Goal: Information Seeking & Learning: Learn about a topic

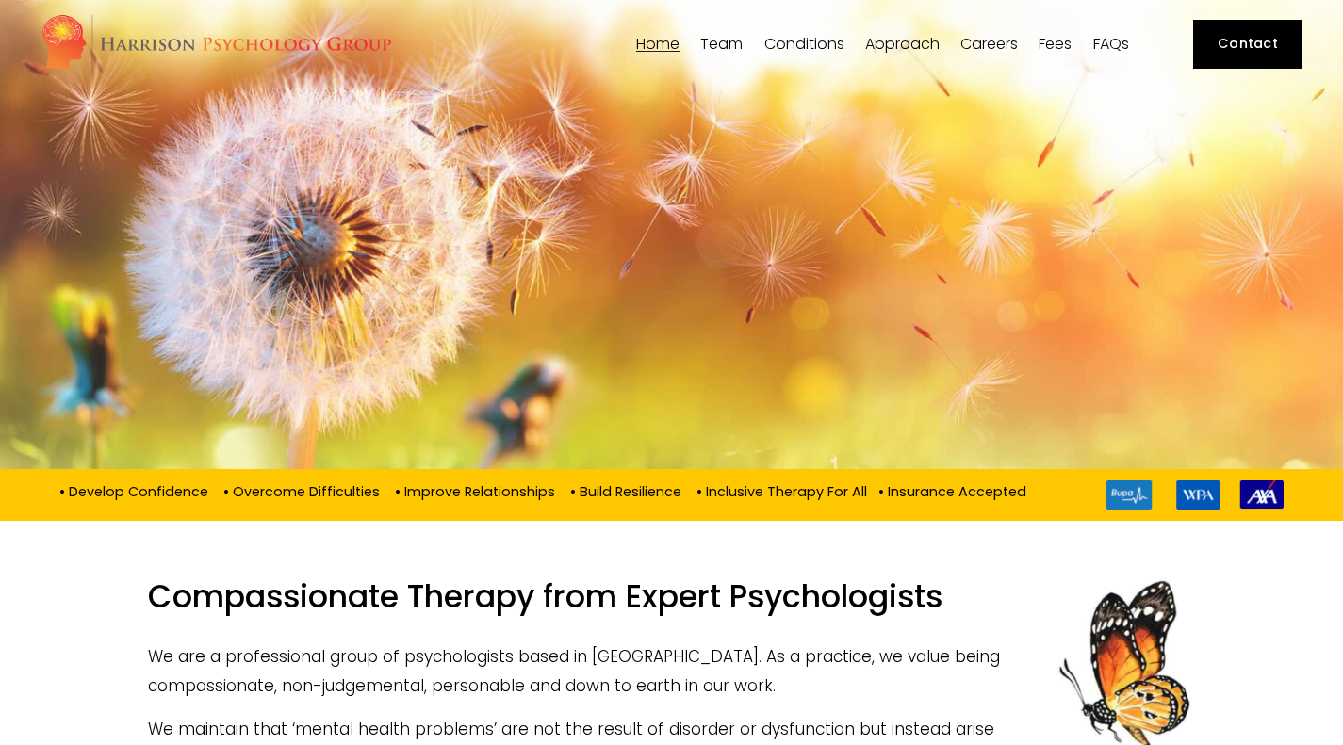
click at [0, 0] on span "[PERSON_NAME]" at bounding box center [0, 0] width 0 height 0
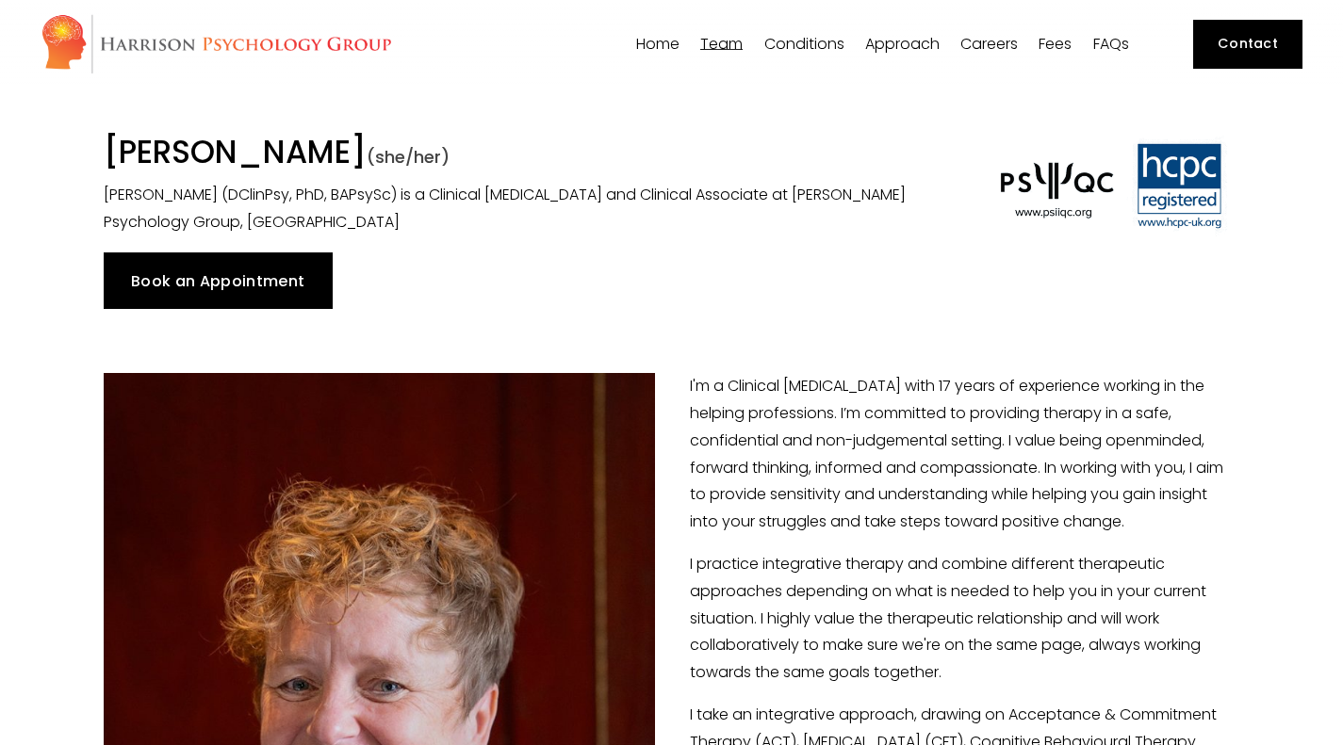
click at [0, 0] on span "[PERSON_NAME]" at bounding box center [0, 0] width 0 height 0
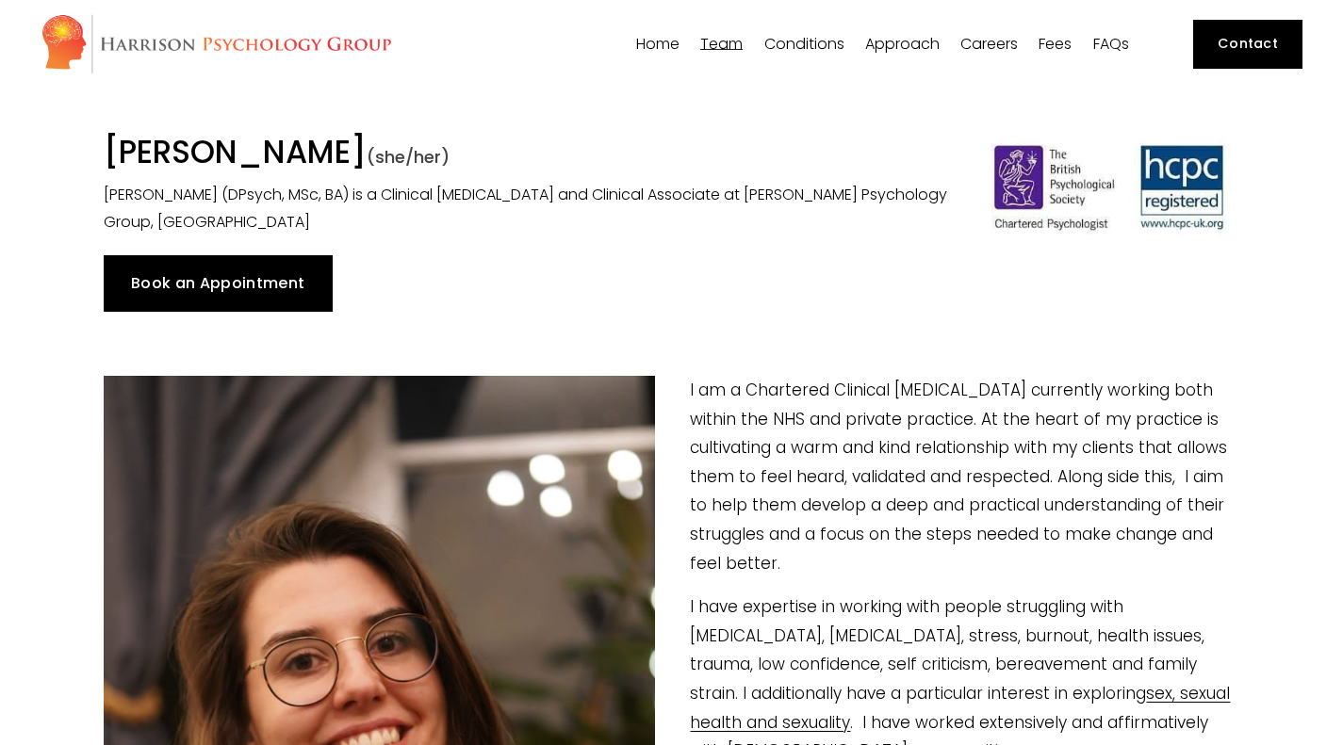
click at [0, 0] on span "Dr [PERSON_NAME]" at bounding box center [0, 0] width 0 height 0
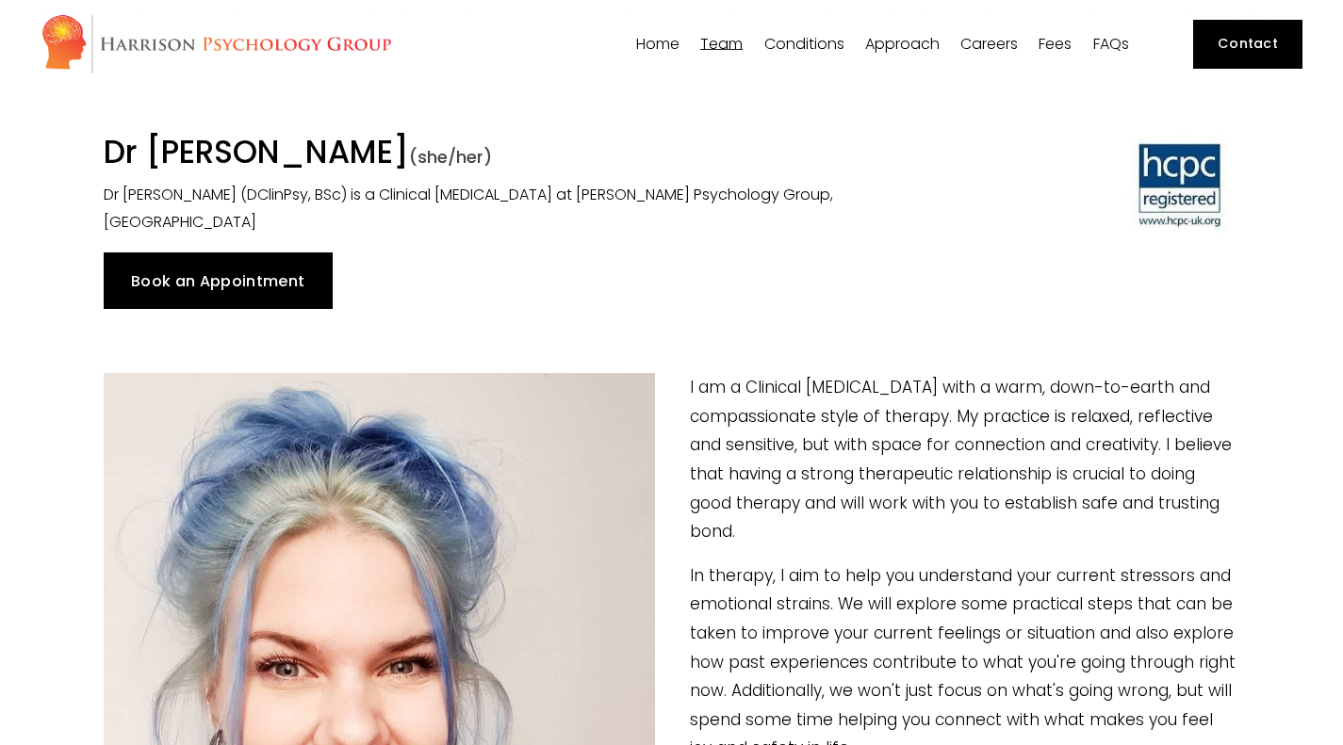
click at [0, 0] on span "[PERSON_NAME]" at bounding box center [0, 0] width 0 height 0
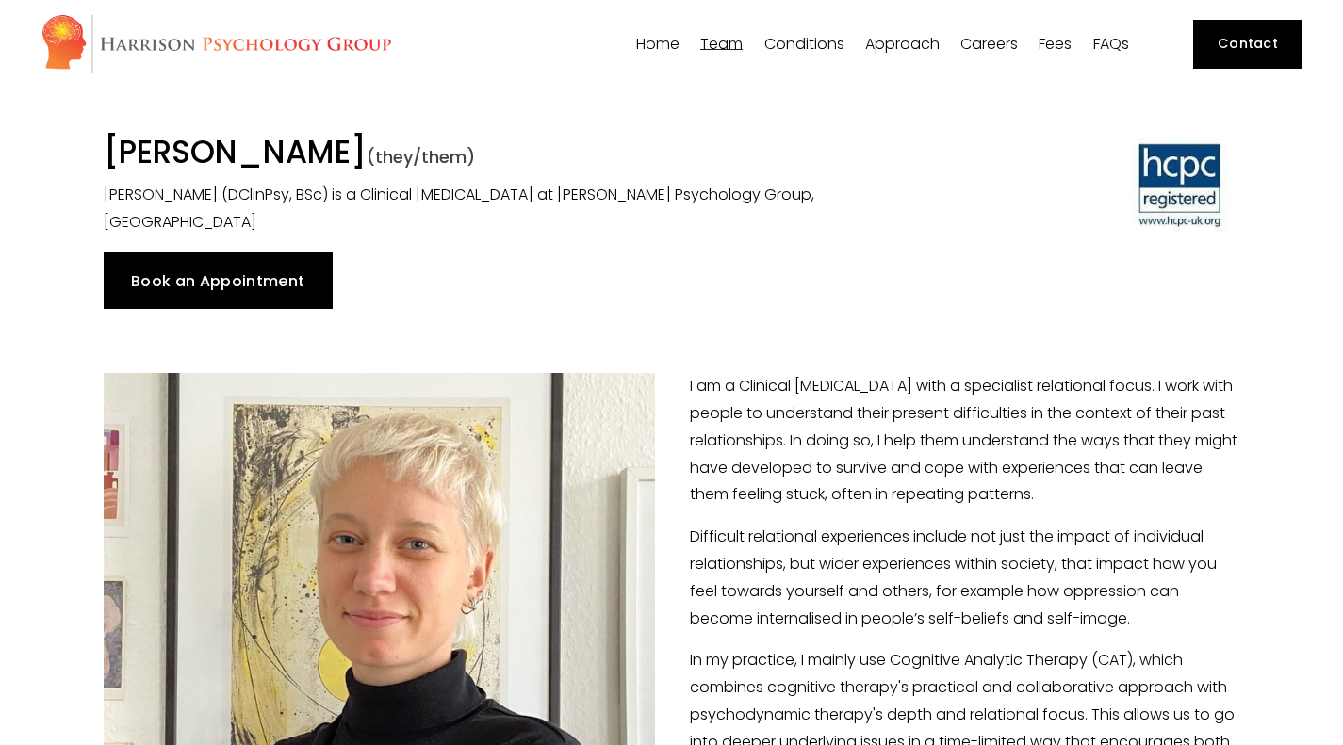
click at [0, 0] on span "[PERSON_NAME]" at bounding box center [0, 0] width 0 height 0
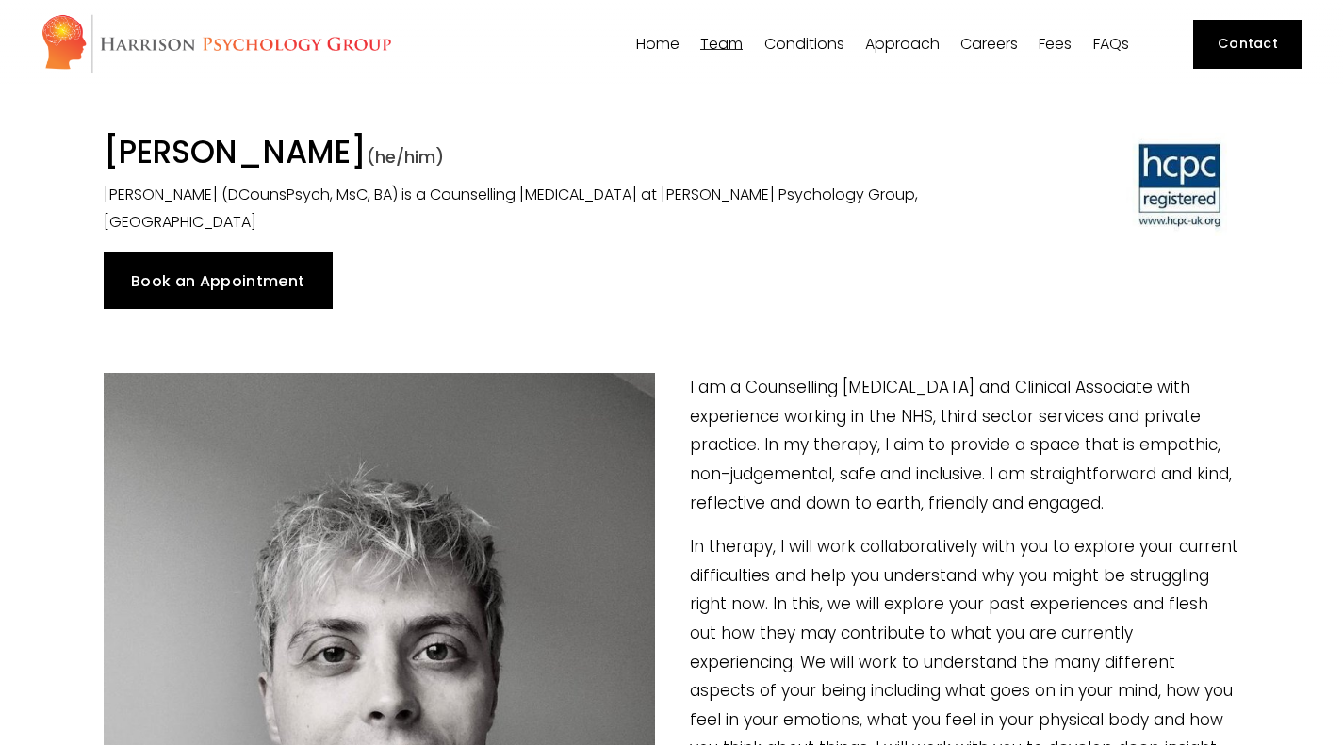
click at [0, 0] on span "[PERSON_NAME]" at bounding box center [0, 0] width 0 height 0
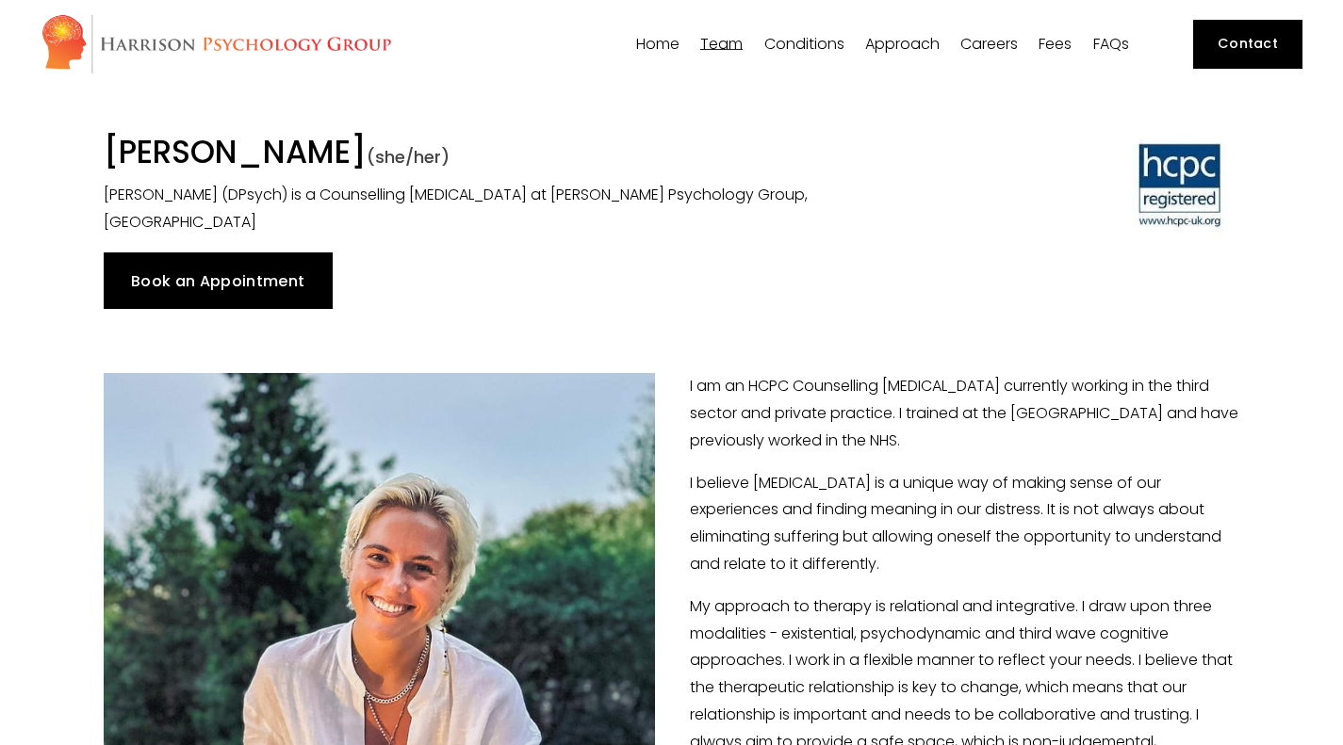
click at [651, 42] on link "Home" at bounding box center [657, 44] width 43 height 18
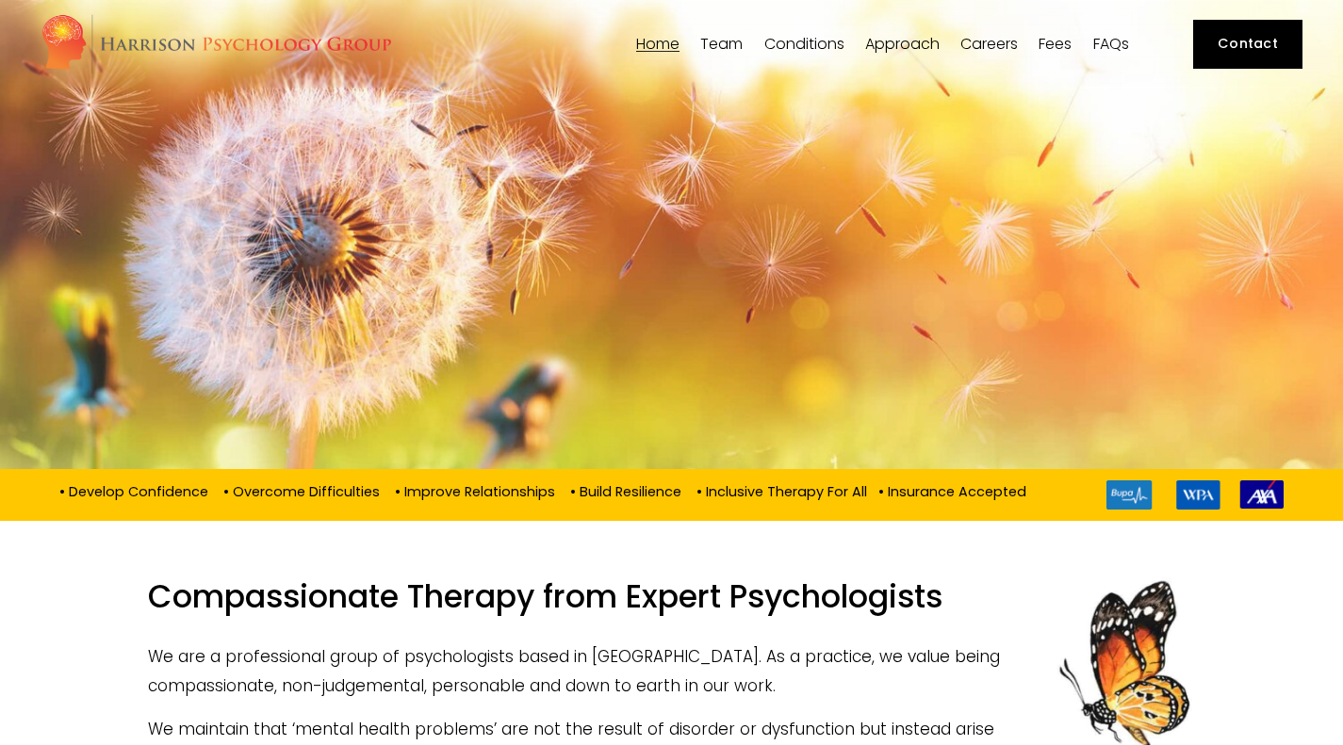
click at [0, 0] on span "[PERSON_NAME]" at bounding box center [0, 0] width 0 height 0
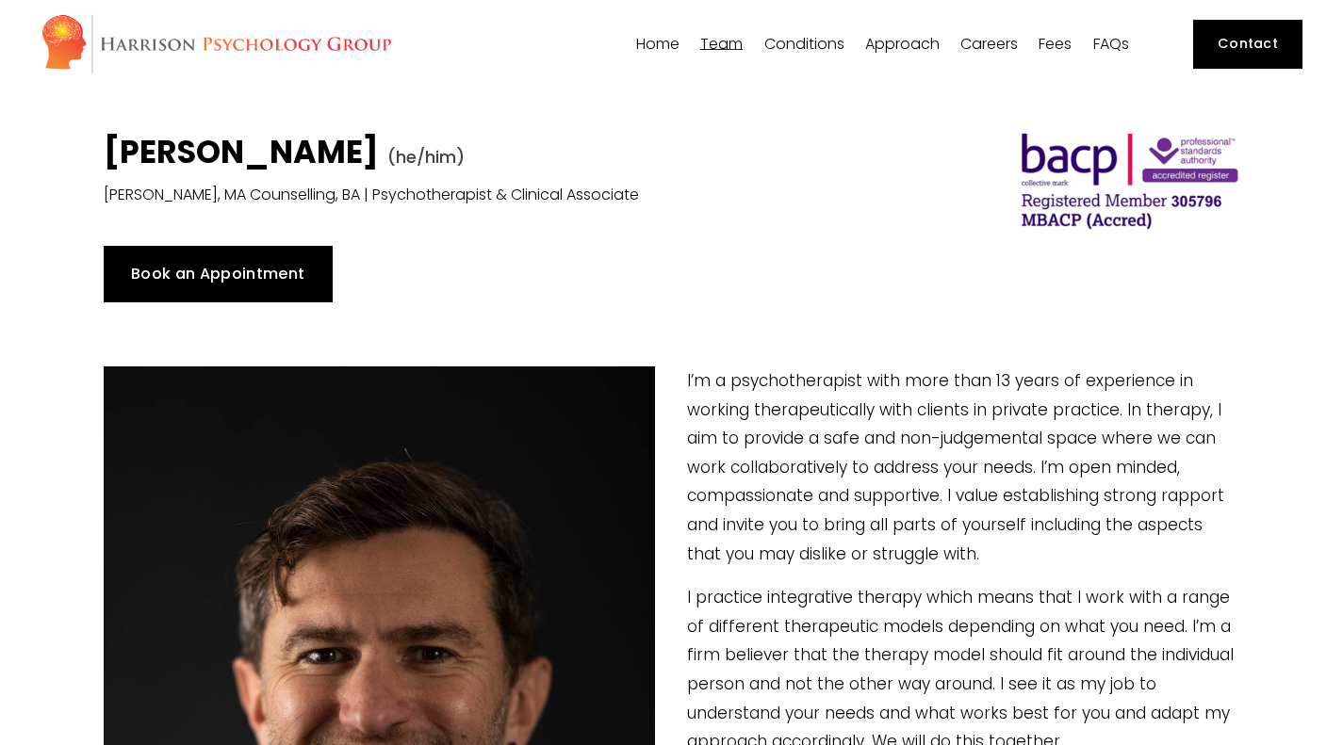
type input "11.27"
click at [0, 0] on span "[PERSON_NAME]" at bounding box center [0, 0] width 0 height 0
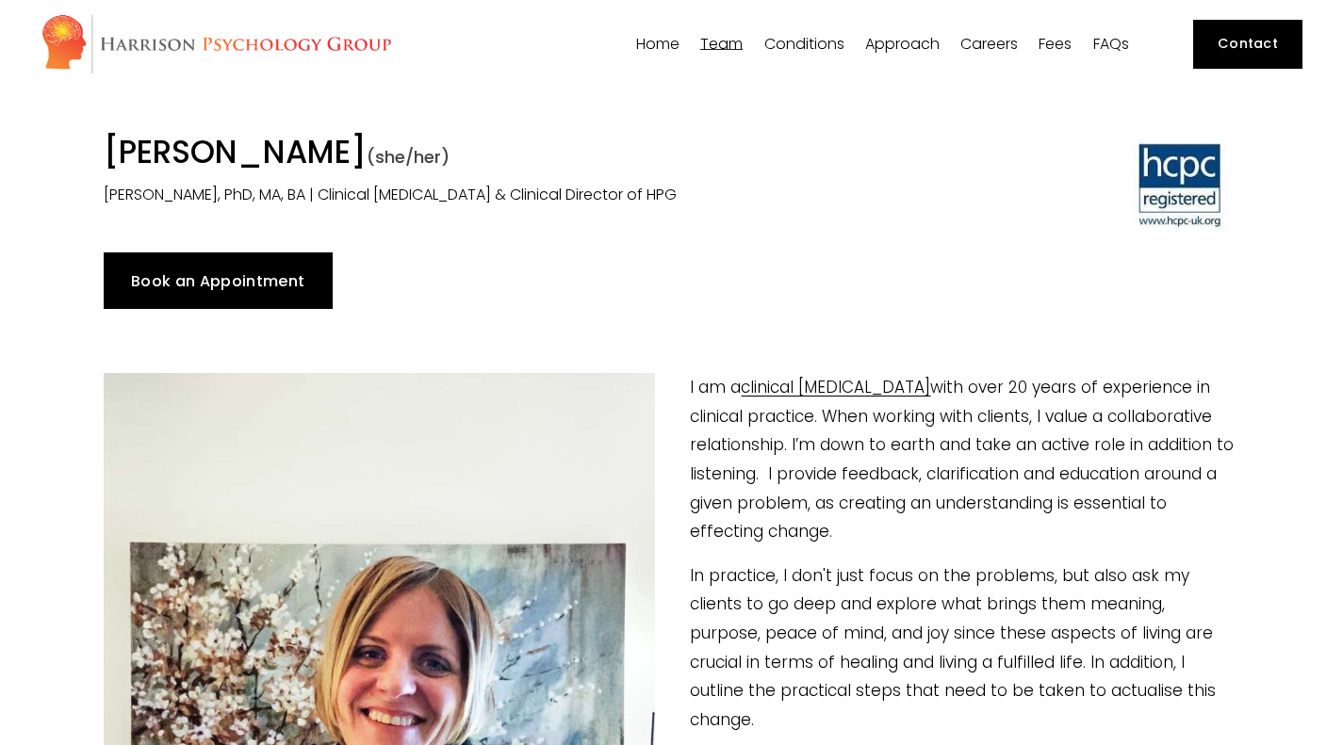
click at [0, 0] on span "[PERSON_NAME]" at bounding box center [0, 0] width 0 height 0
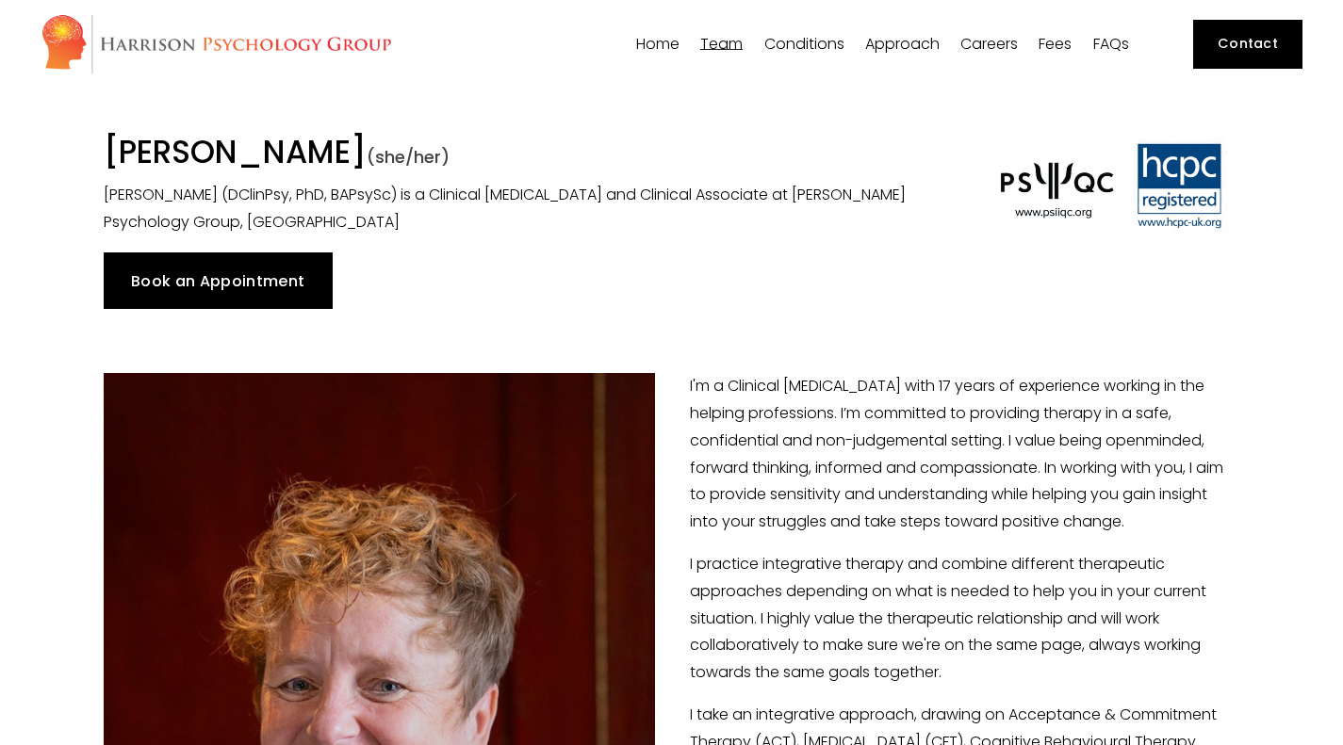
click at [0, 0] on span "[PERSON_NAME]" at bounding box center [0, 0] width 0 height 0
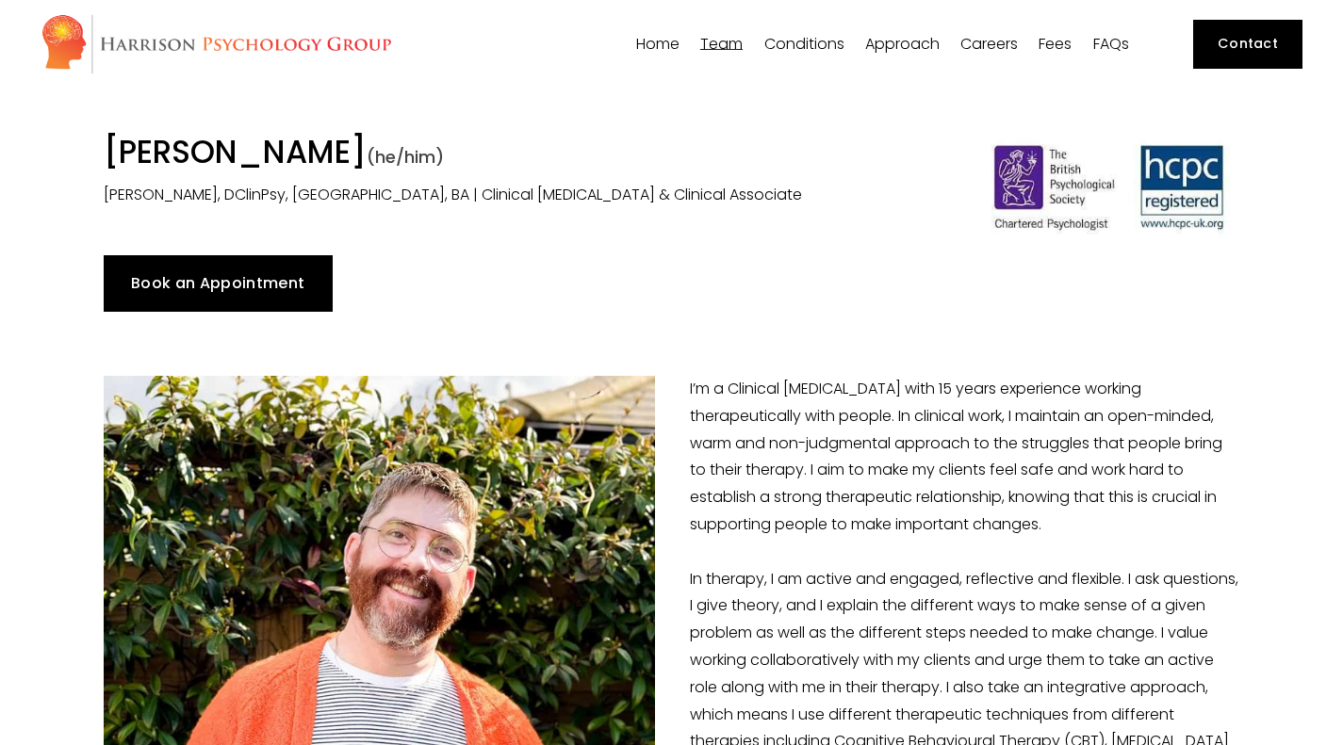
click at [0, 0] on span "[PERSON_NAME]" at bounding box center [0, 0] width 0 height 0
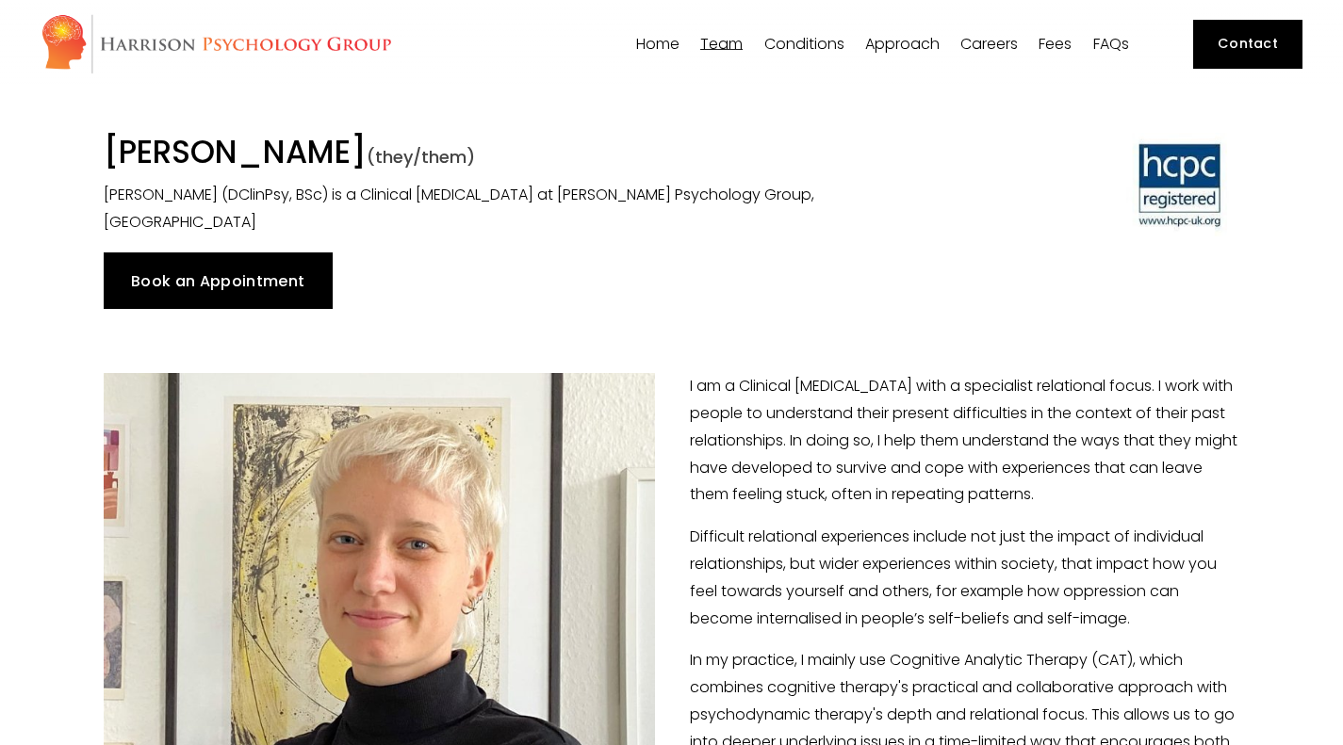
click at [0, 0] on span "[PERSON_NAME]" at bounding box center [0, 0] width 0 height 0
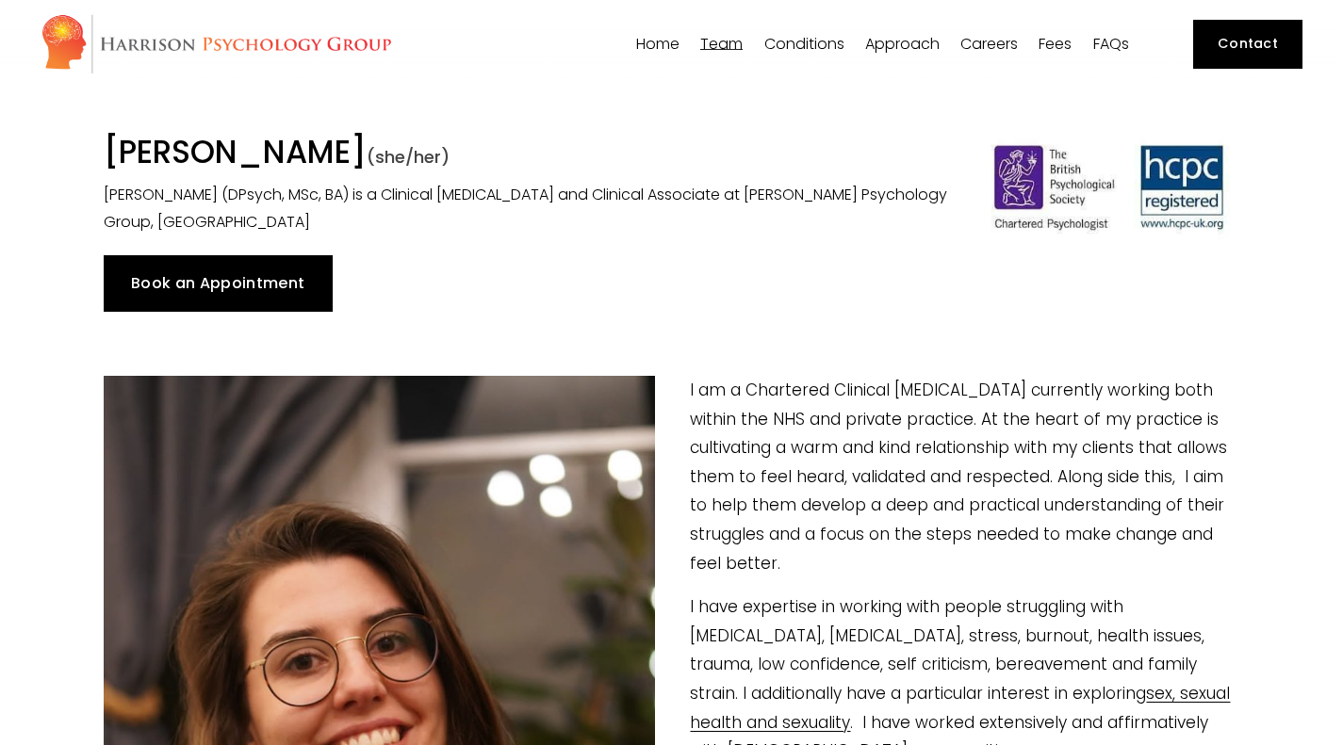
click at [0, 0] on span "[PERSON_NAME]" at bounding box center [0, 0] width 0 height 0
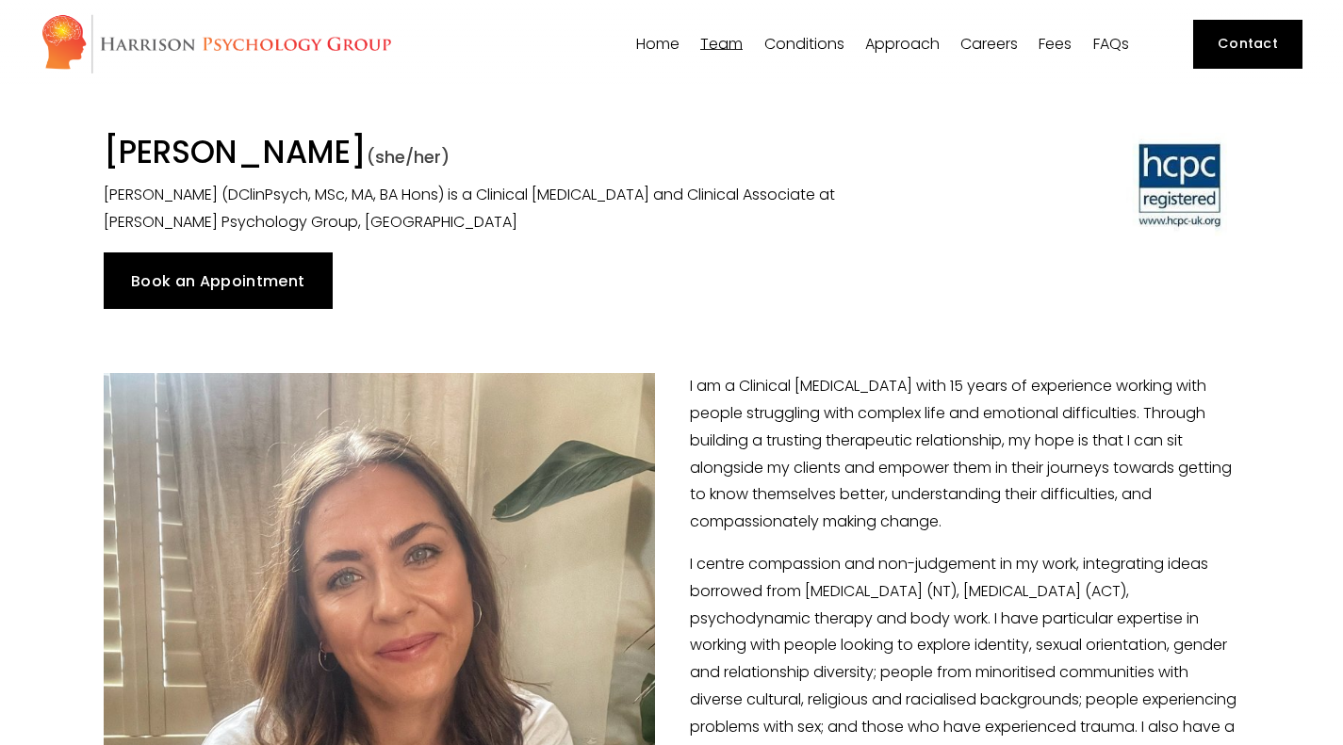
click at [0, 0] on span "[PERSON_NAME]" at bounding box center [0, 0] width 0 height 0
